Goal: Navigation & Orientation: Understand site structure

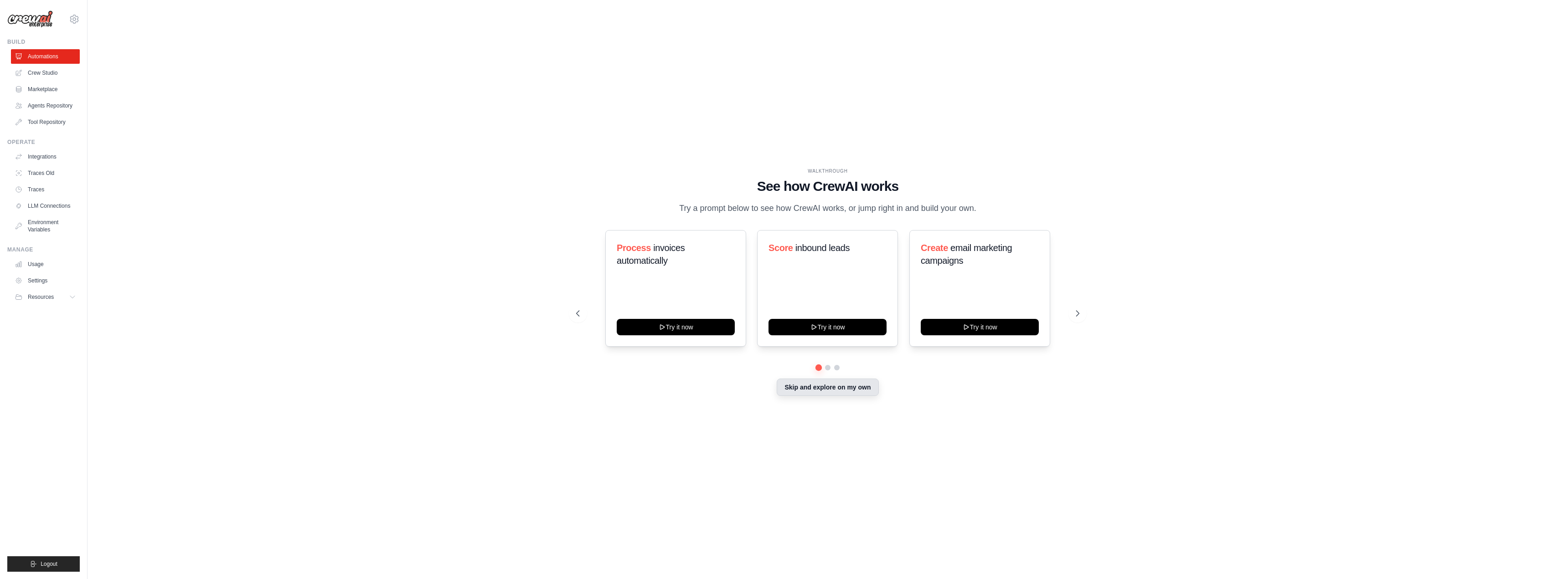
click at [857, 386] on button "Skip and explore on my own" at bounding box center [827, 387] width 102 height 17
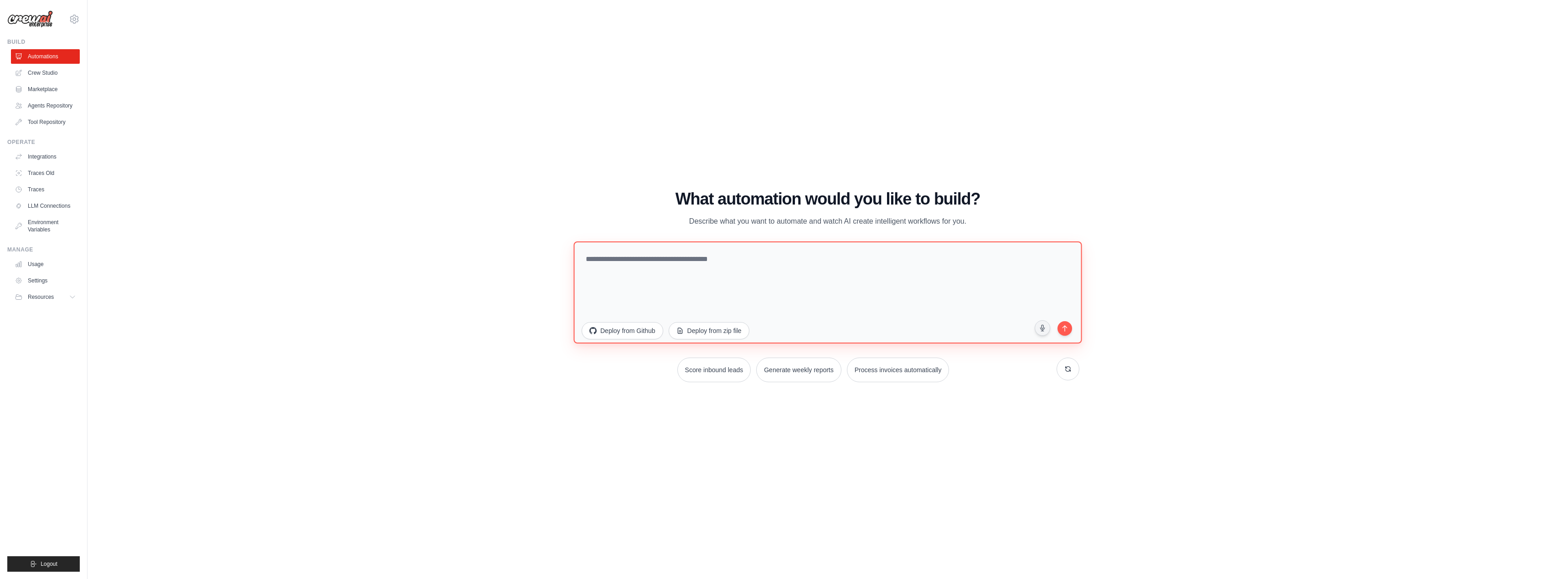
drag, startPoint x: 652, startPoint y: 251, endPoint x: 656, endPoint y: 264, distance: 13.6
click at [653, 252] on textarea at bounding box center [827, 292] width 508 height 102
click at [656, 264] on textarea at bounding box center [827, 292] width 508 height 102
click at [39, 77] on link "Crew Studio" at bounding box center [46, 72] width 69 height 14
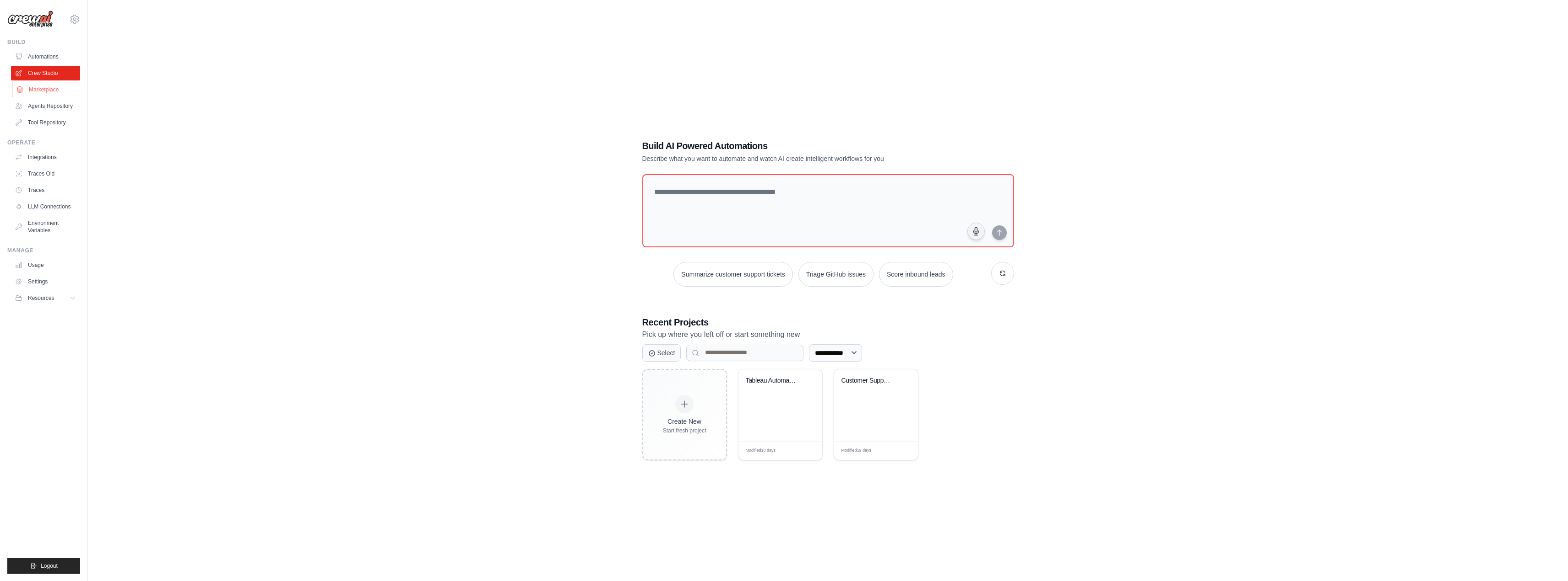
click at [27, 91] on link "Marketplace" at bounding box center [46, 89] width 69 height 14
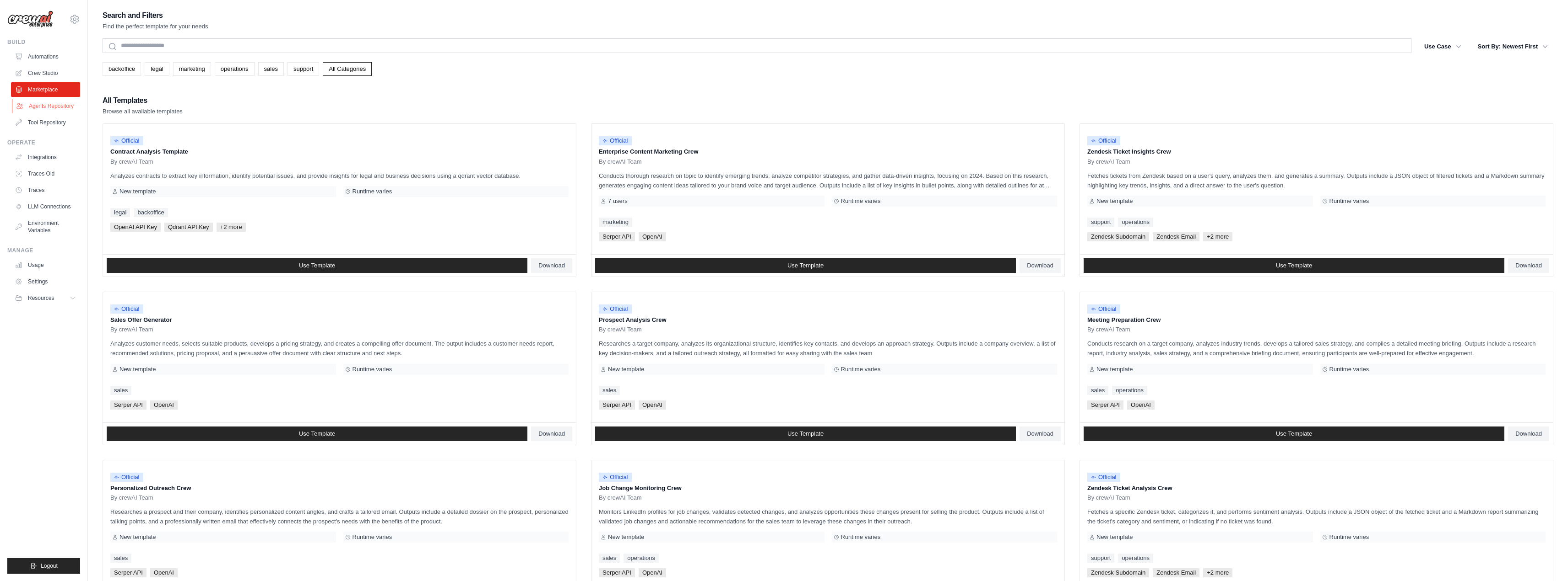
click at [51, 110] on link "Agents Repository" at bounding box center [46, 106] width 69 height 14
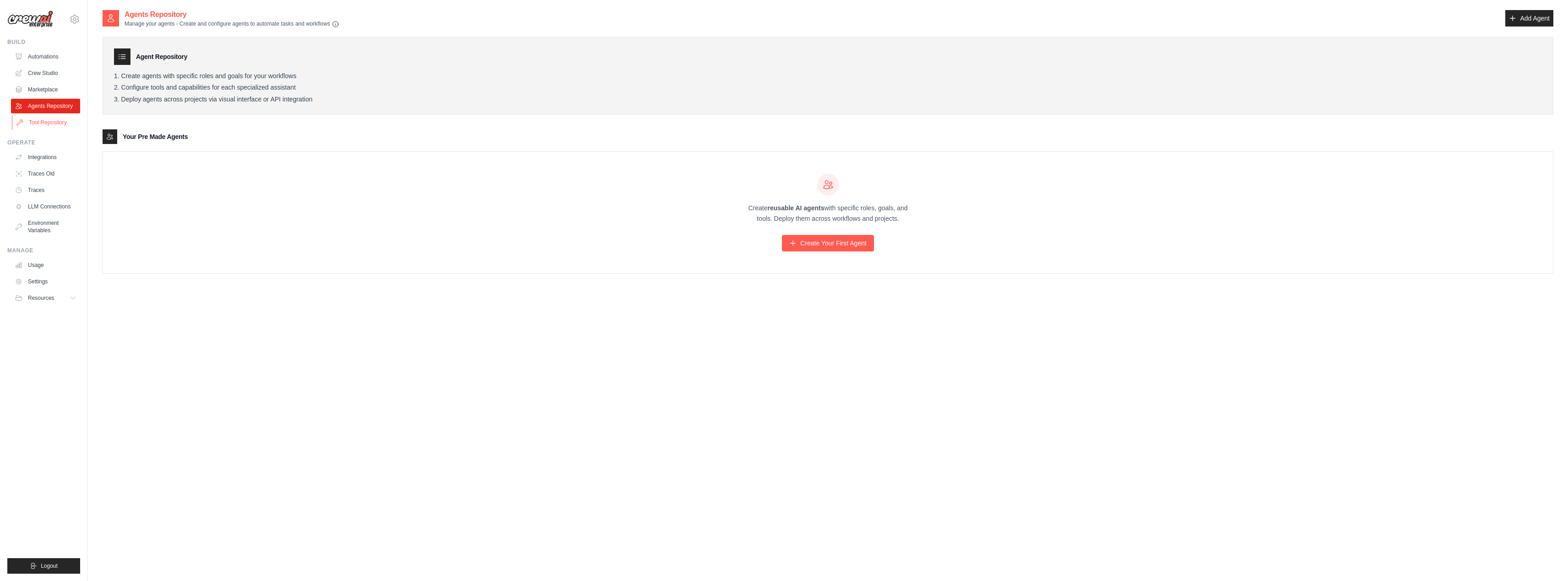
click at [56, 124] on link "Tool Repository" at bounding box center [46, 122] width 69 height 14
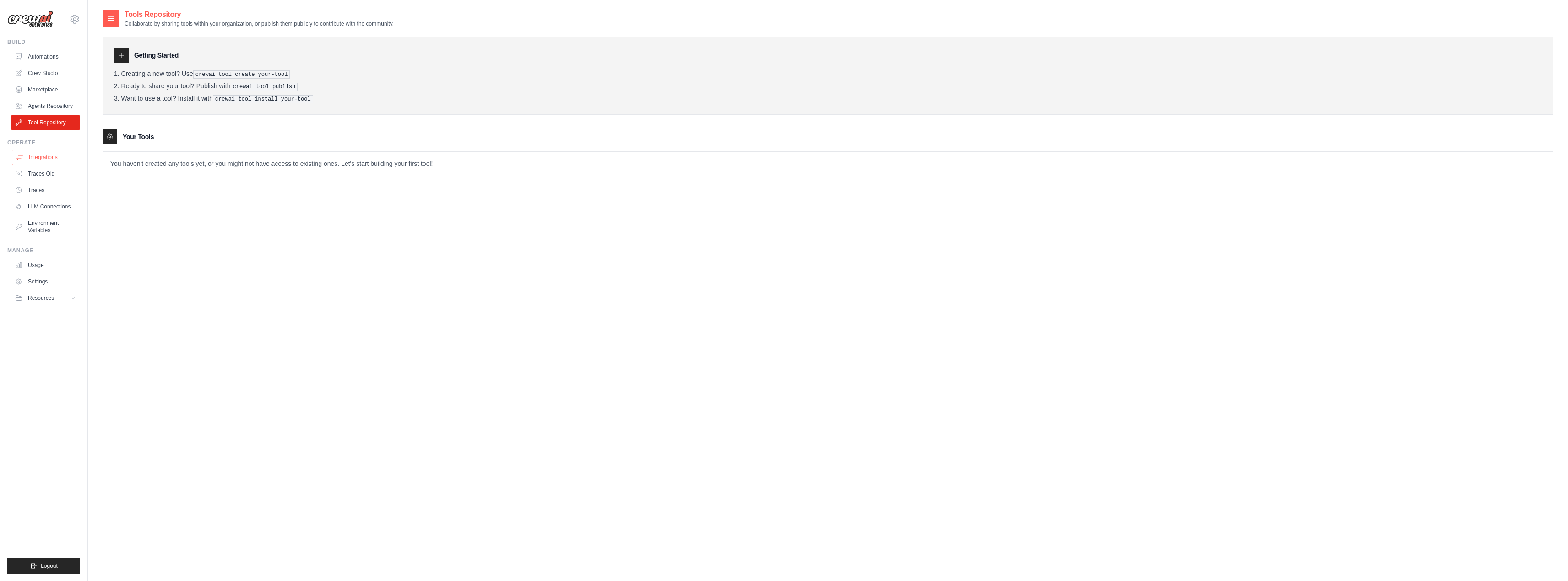
click at [47, 162] on link "Integrations" at bounding box center [46, 157] width 69 height 14
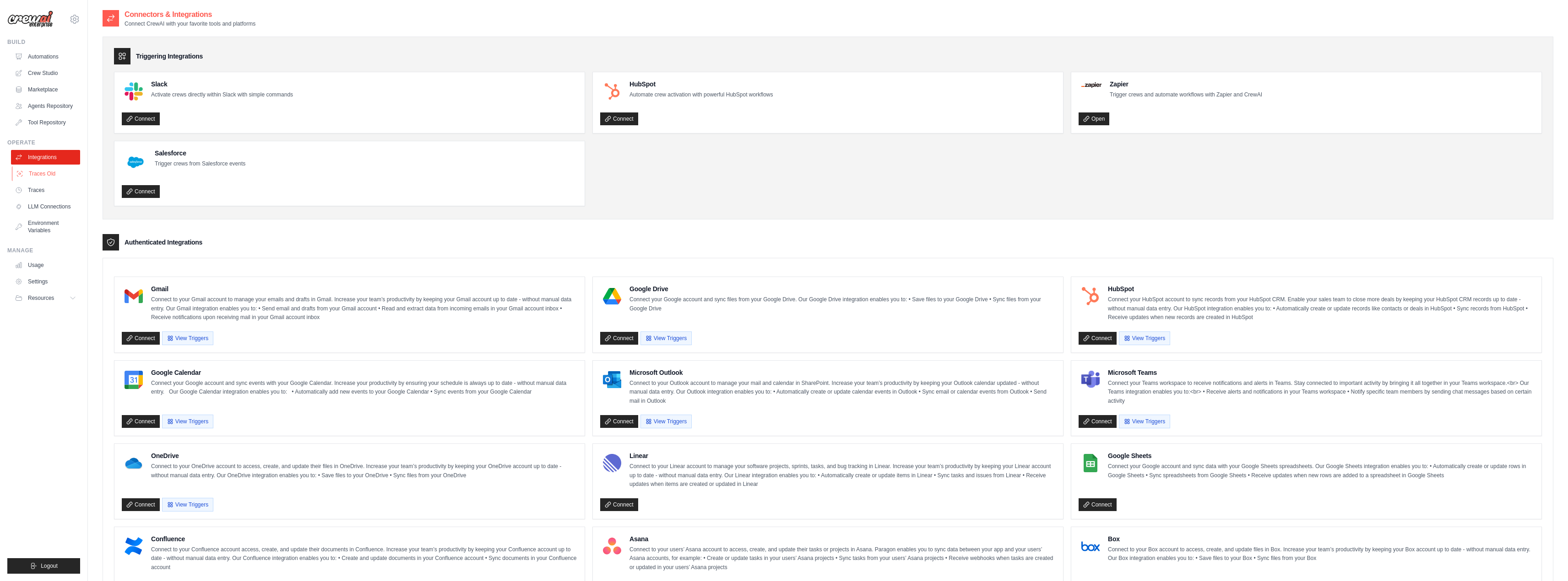
click at [43, 174] on link "Traces Old" at bounding box center [46, 174] width 69 height 14
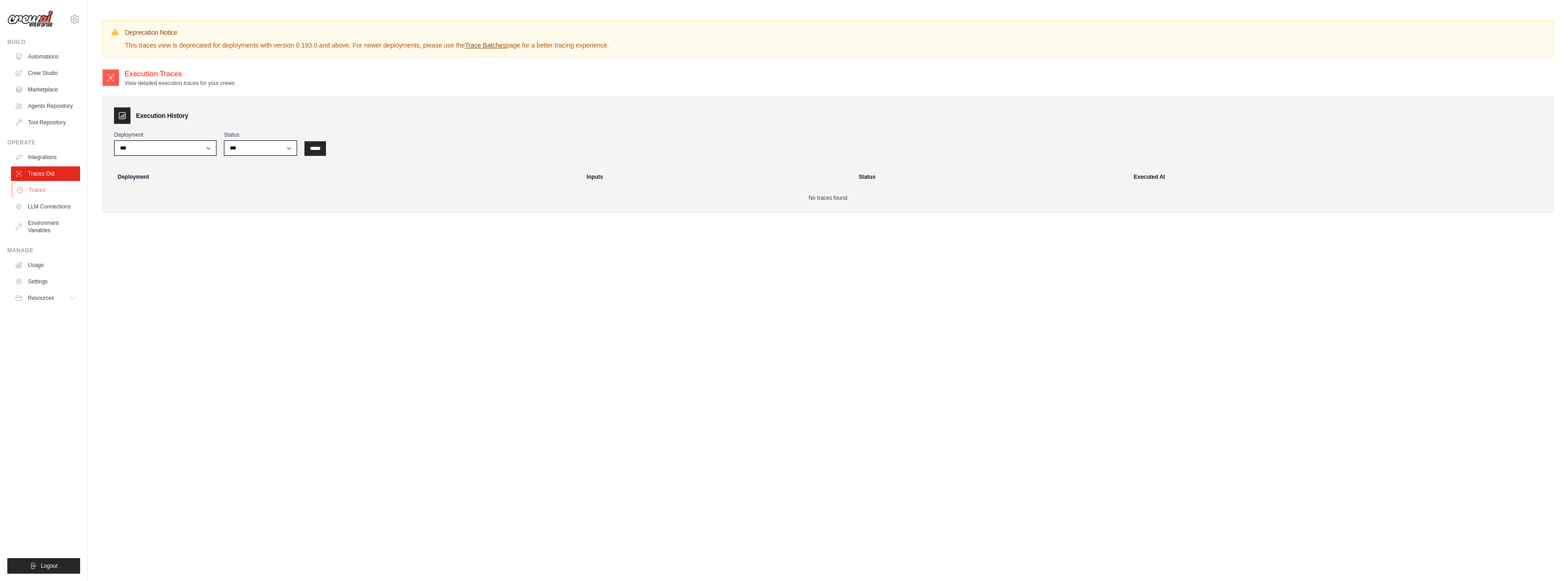
click at [42, 190] on link "Traces" at bounding box center [46, 190] width 69 height 14
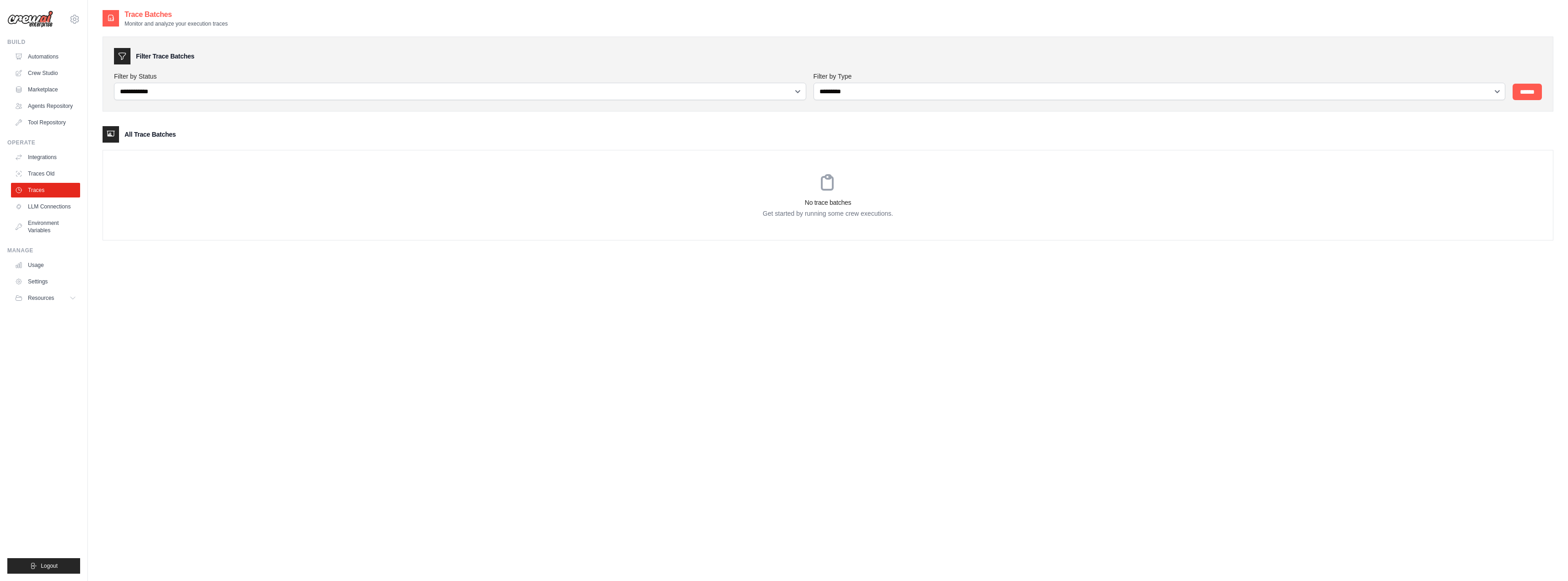
click at [38, 214] on ul "Integrations Traces Old Traces LLM Connections Environment Variables" at bounding box center [45, 194] width 69 height 88
click at [38, 206] on link "LLM Connections" at bounding box center [46, 206] width 69 height 14
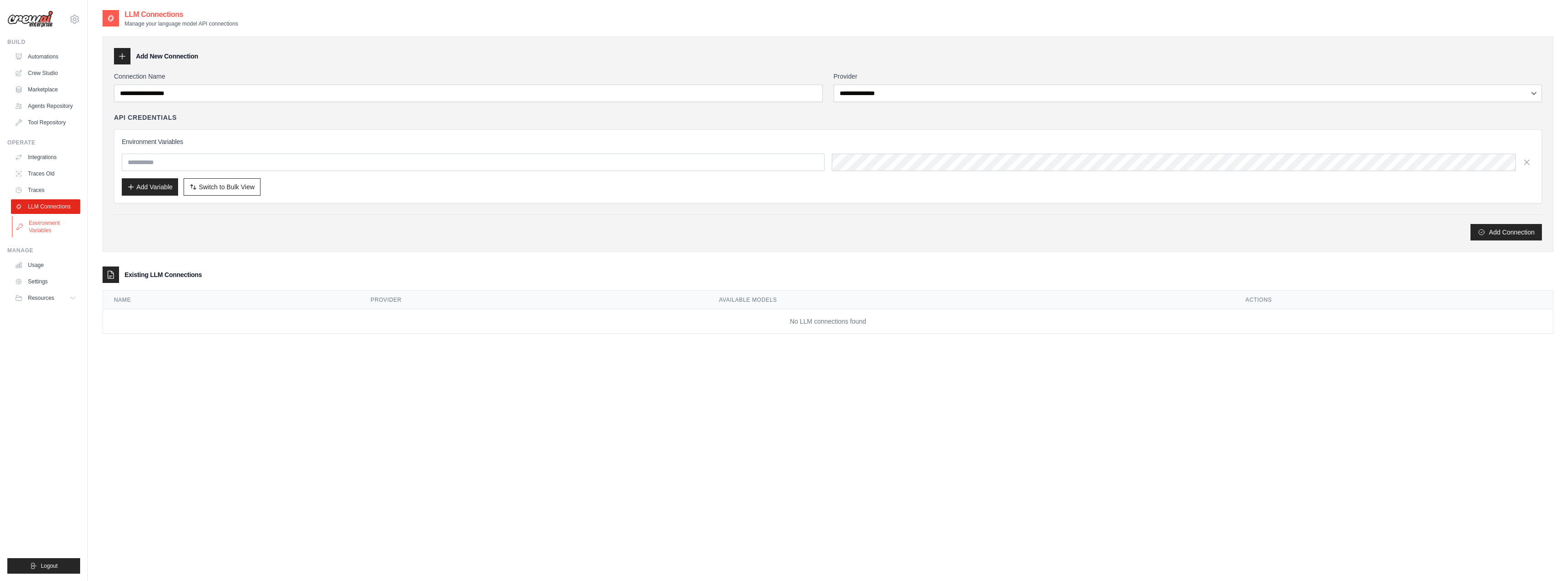
click at [40, 231] on link "Environment Variables" at bounding box center [46, 227] width 69 height 22
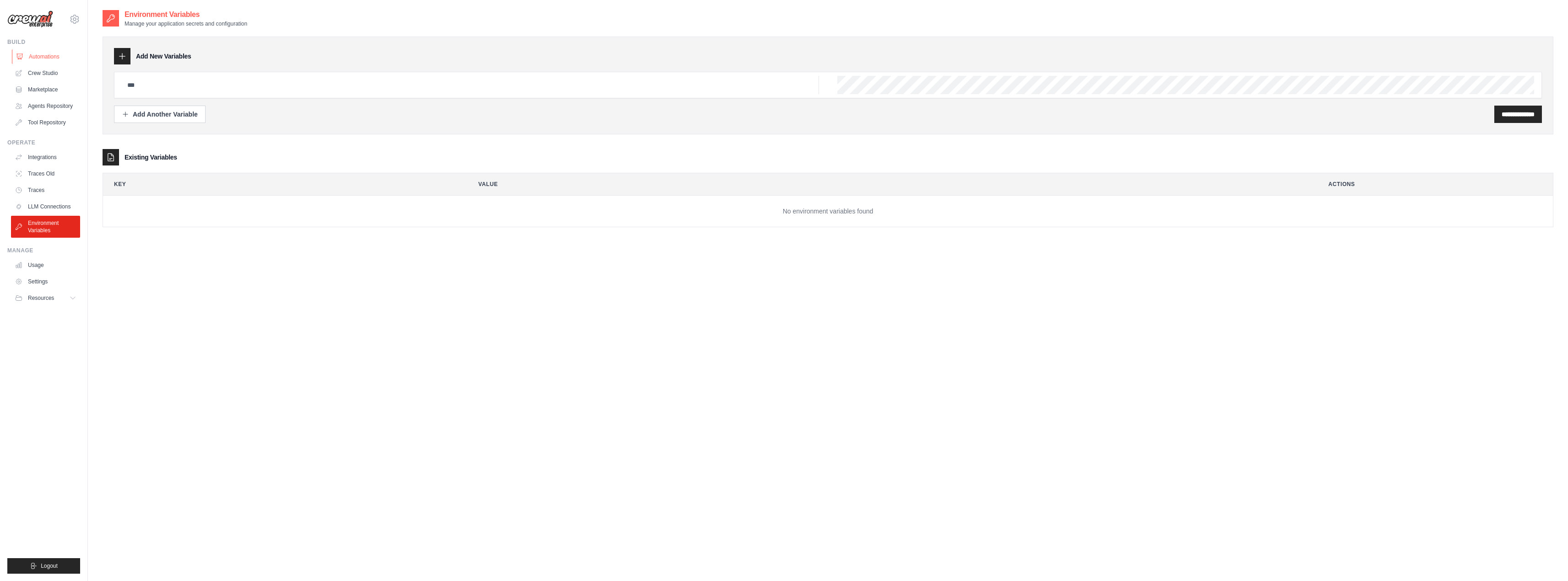
click at [45, 61] on link "Automations" at bounding box center [46, 56] width 69 height 14
